Goal: Information Seeking & Learning: Learn about a topic

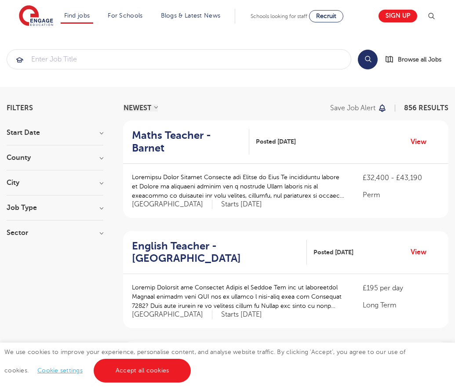
scroll to position [883, 0]
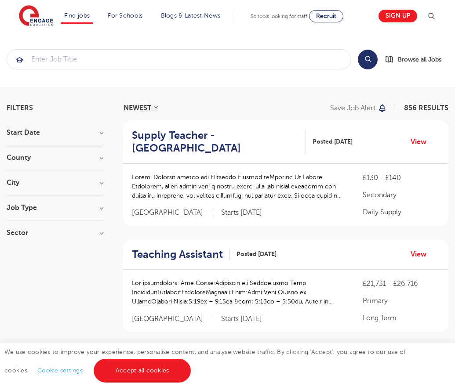
scroll to position [867, 0]
